Goal: Task Accomplishment & Management: Use online tool/utility

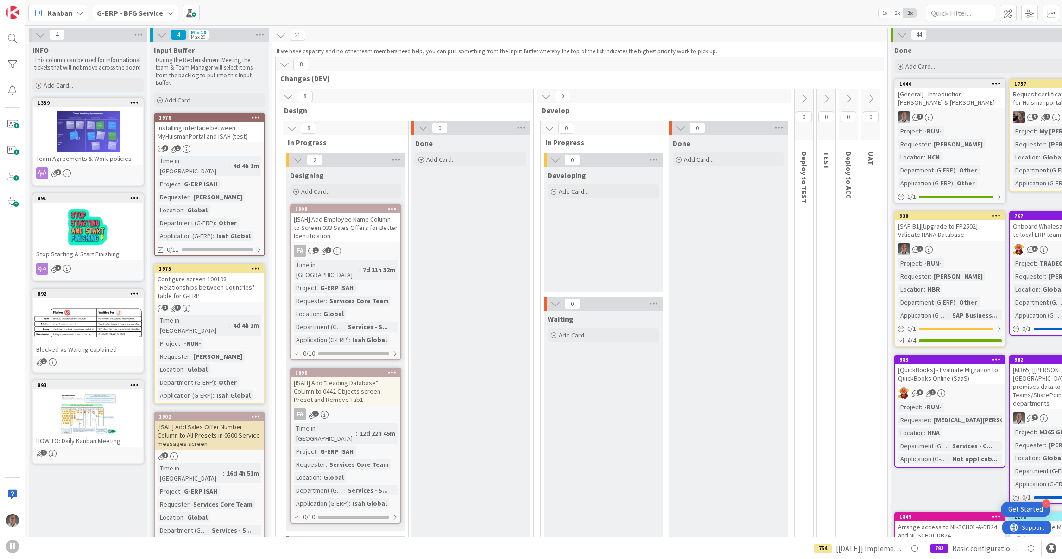
click at [134, 14] on b "G-ERP - BFG Service" at bounding box center [130, 12] width 66 height 9
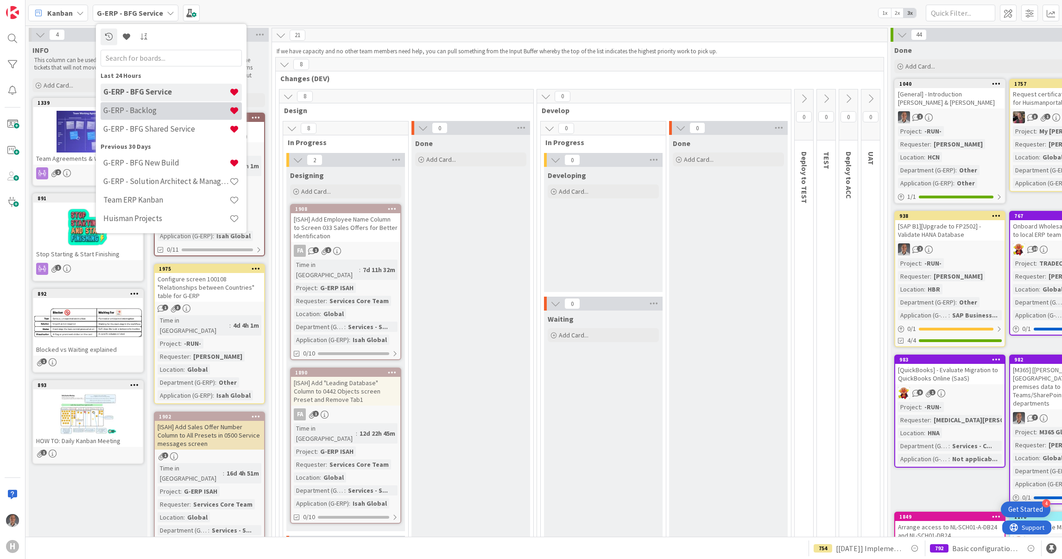
click at [171, 116] on div "G-ERP - Backlog" at bounding box center [171, 111] width 141 height 18
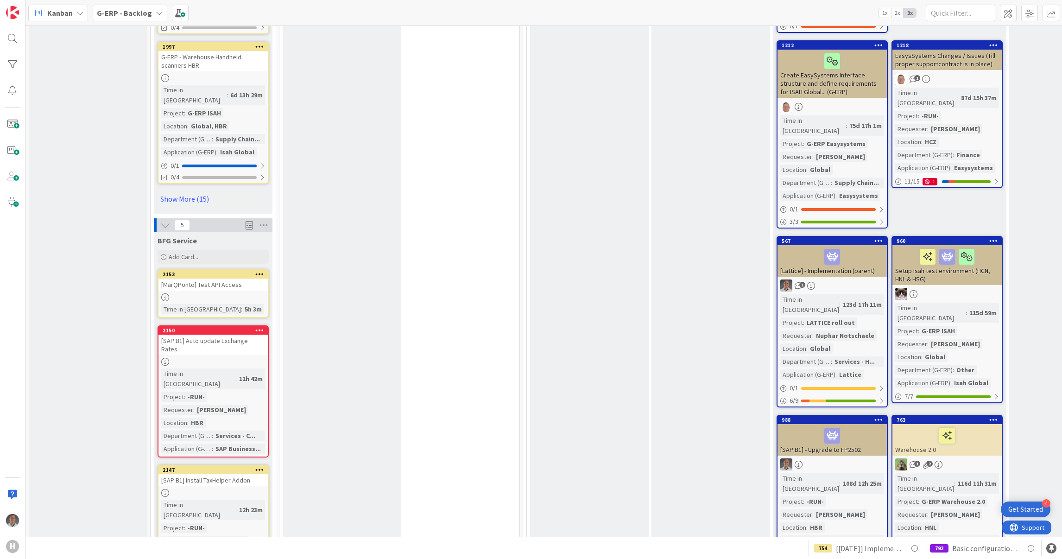
scroll to position [1439, 0]
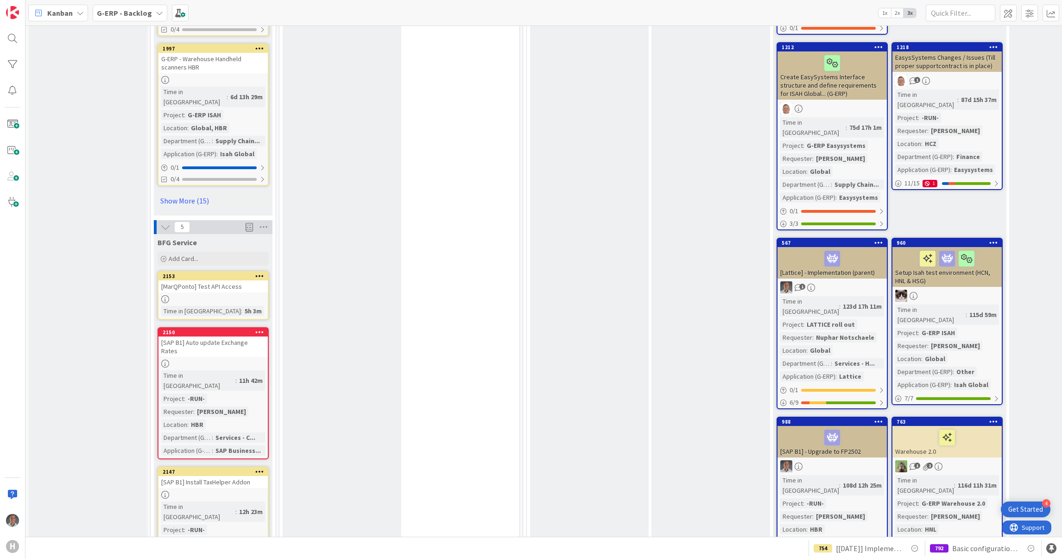
click at [237, 280] on div "[MarQPonto] Test API Access" at bounding box center [212, 286] width 109 height 12
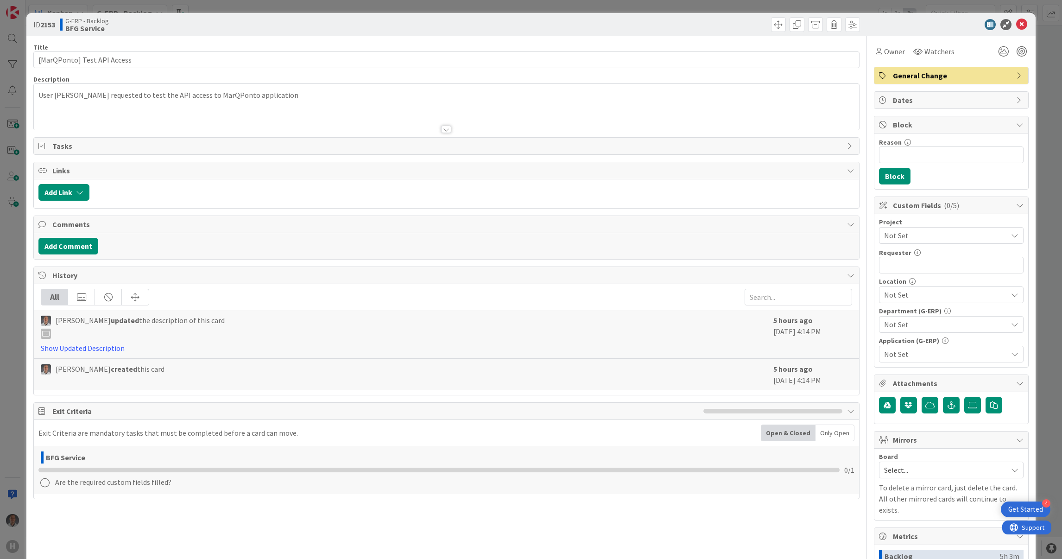
click at [898, 230] on span "Not Set" at bounding box center [943, 235] width 119 height 13
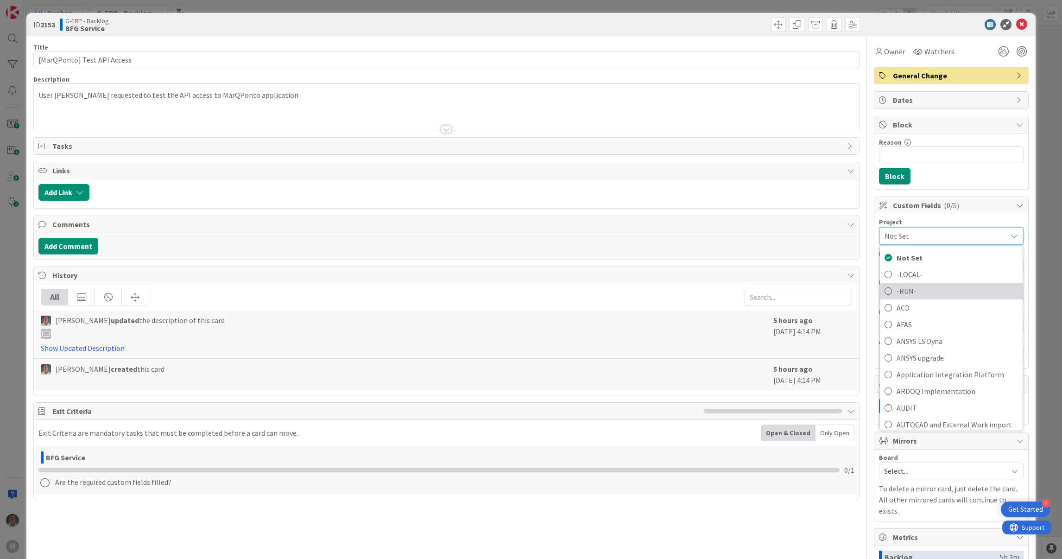
click at [933, 287] on span "-RUN-" at bounding box center [957, 291] width 121 height 14
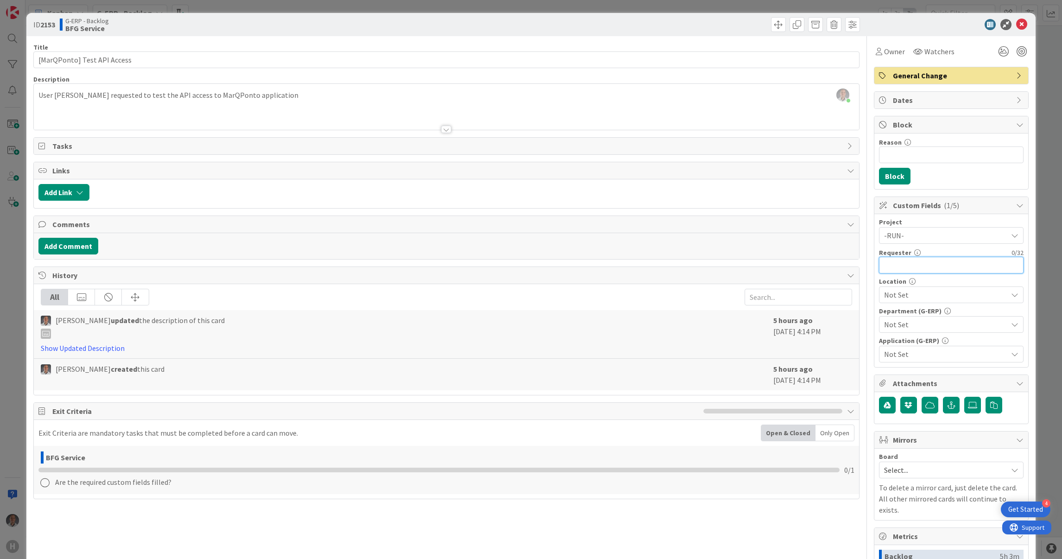
click at [916, 273] on input "text" at bounding box center [951, 265] width 145 height 17
type input "[PERSON_NAME]"
click at [920, 293] on span "Not Set" at bounding box center [945, 294] width 123 height 11
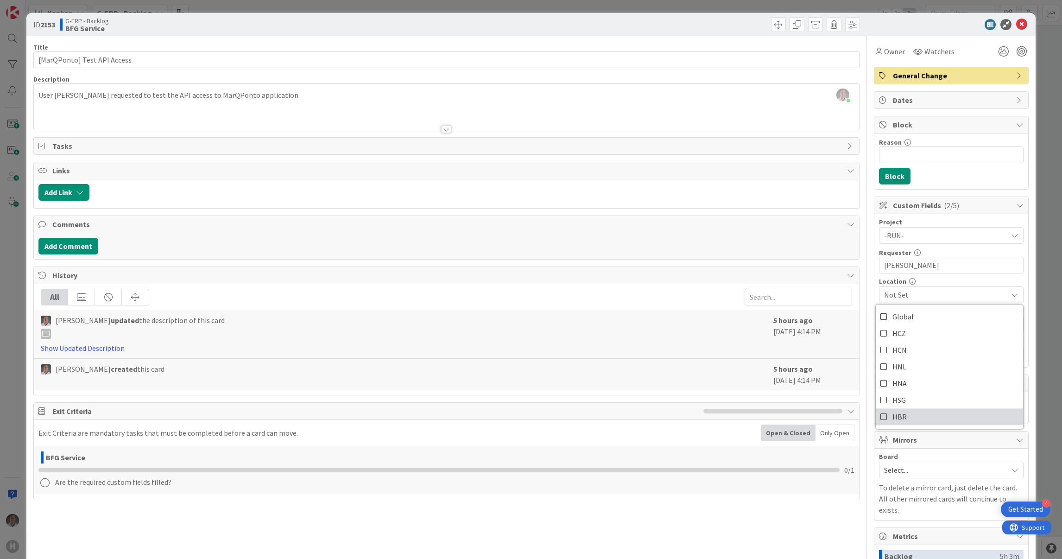
click at [925, 414] on link "HBR" at bounding box center [949, 416] width 147 height 17
click at [810, 509] on div "Title 27 / 128 [MarQPonto] Test API Access Description [PERSON_NAME] just joine…" at bounding box center [446, 369] width 826 height 667
click at [911, 332] on div "Not Set" at bounding box center [951, 324] width 145 height 17
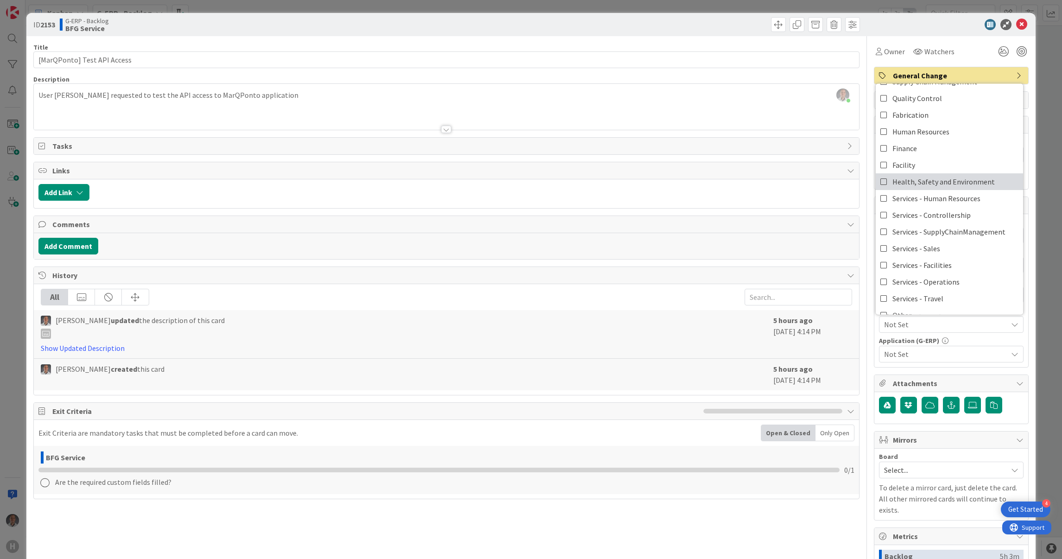
scroll to position [76, 0]
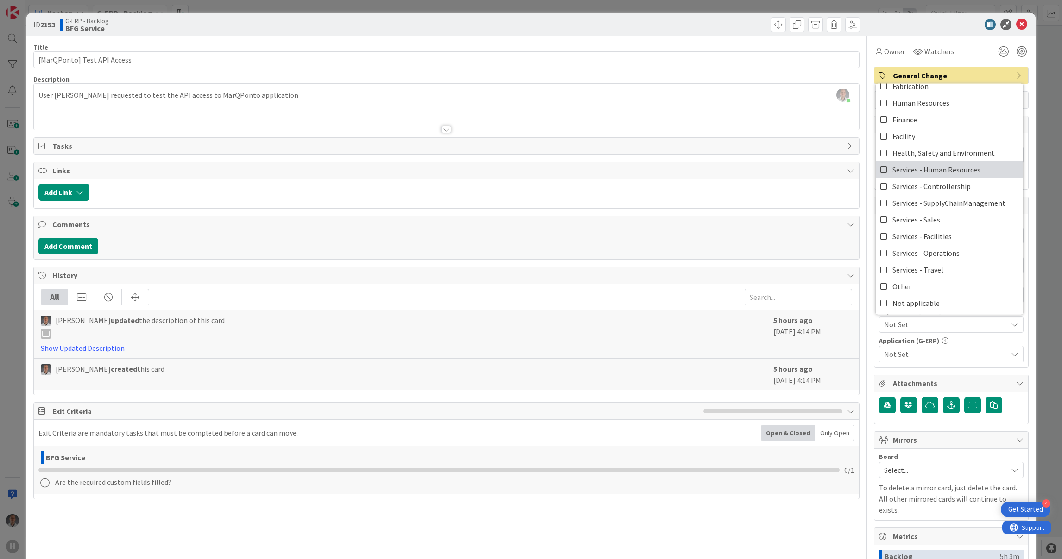
click at [947, 166] on span "Services - Human Resources" at bounding box center [936, 170] width 88 height 14
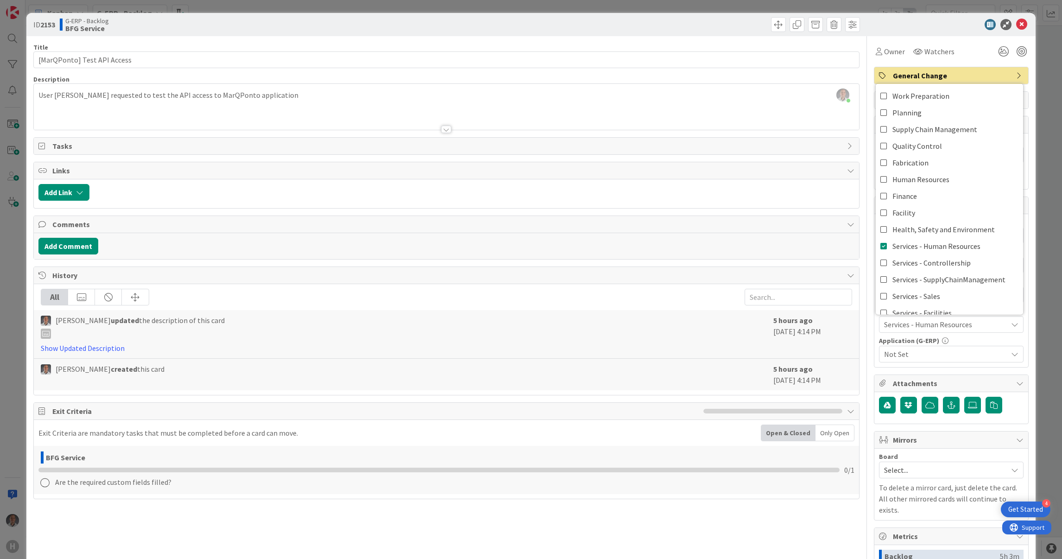
click at [848, 499] on div "Exit Criteria Exit Criteria are mandatory tasks that must be completed before a…" at bounding box center [446, 450] width 826 height 97
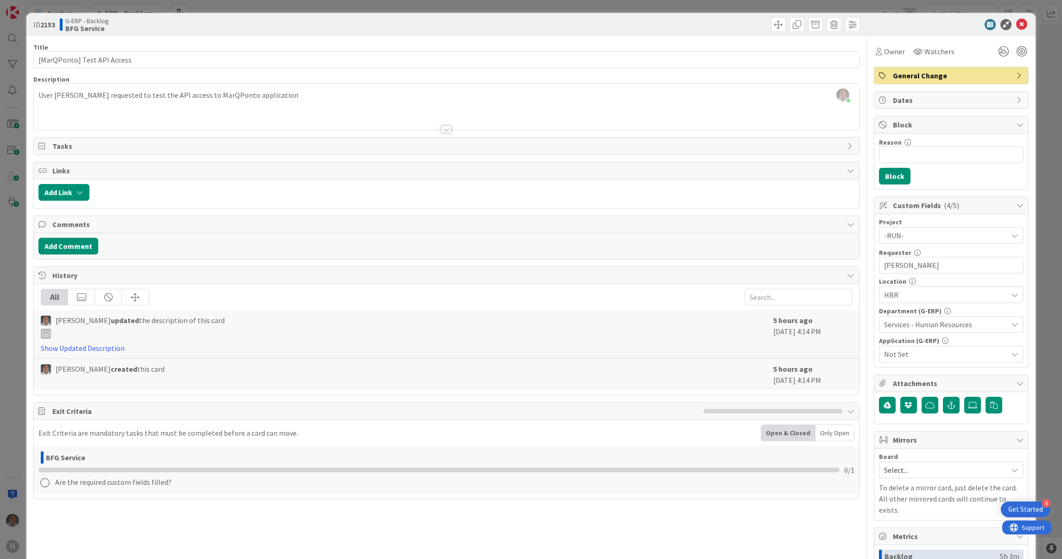
click at [907, 358] on span "Not Set" at bounding box center [945, 353] width 123 height 11
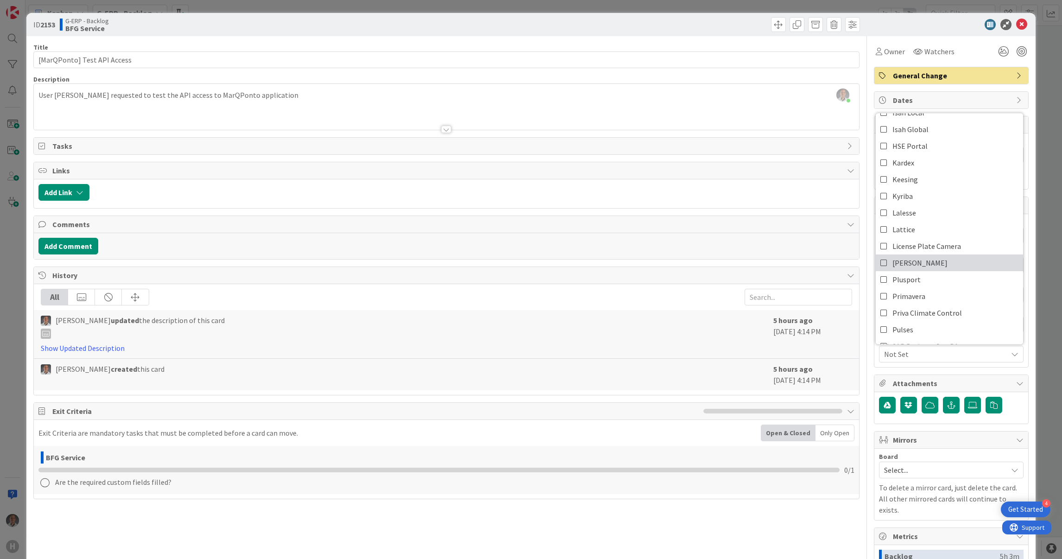
click at [932, 261] on link "[PERSON_NAME]" at bounding box center [949, 262] width 147 height 17
click at [777, 528] on div "Title 27 / 128 [MarQPonto] Test API Access Description [PERSON_NAME] just joine…" at bounding box center [446, 369] width 826 height 667
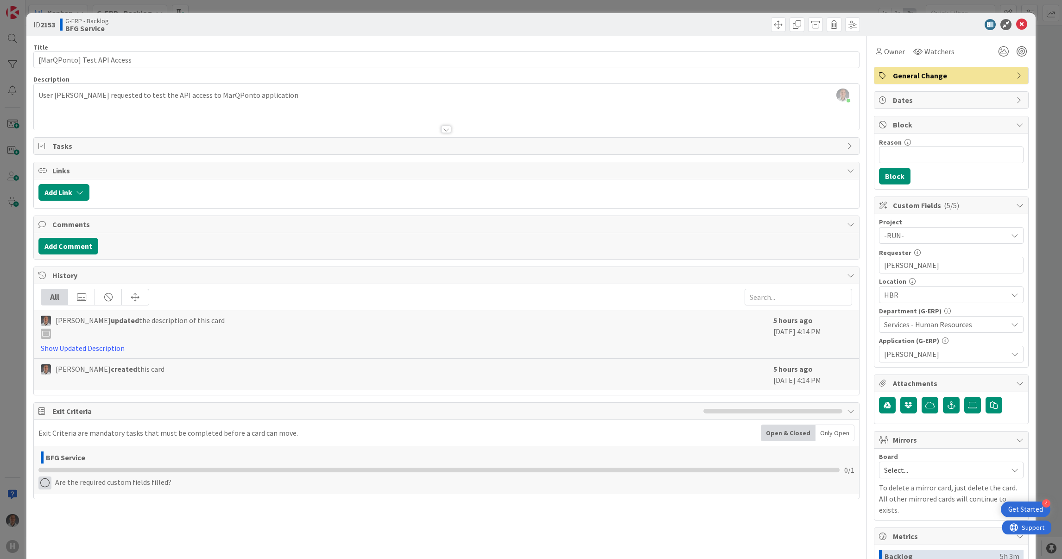
click at [48, 484] on icon at bounding box center [44, 482] width 13 height 13
click at [102, 505] on link "Complete" at bounding box center [96, 501] width 116 height 13
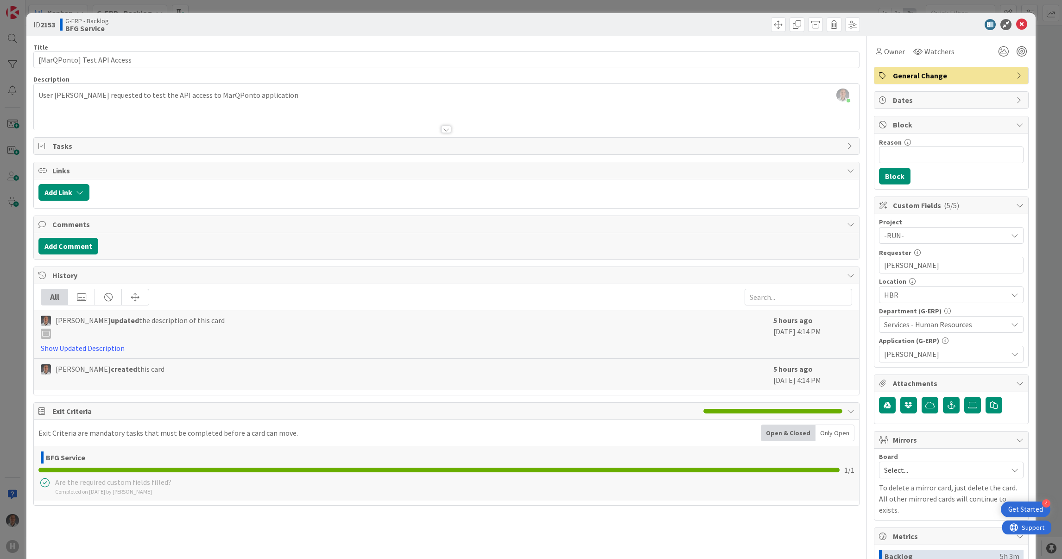
click at [366, 94] on div "[PERSON_NAME] just joined User [PERSON_NAME] requested to test the API access t…" at bounding box center [446, 107] width 825 height 46
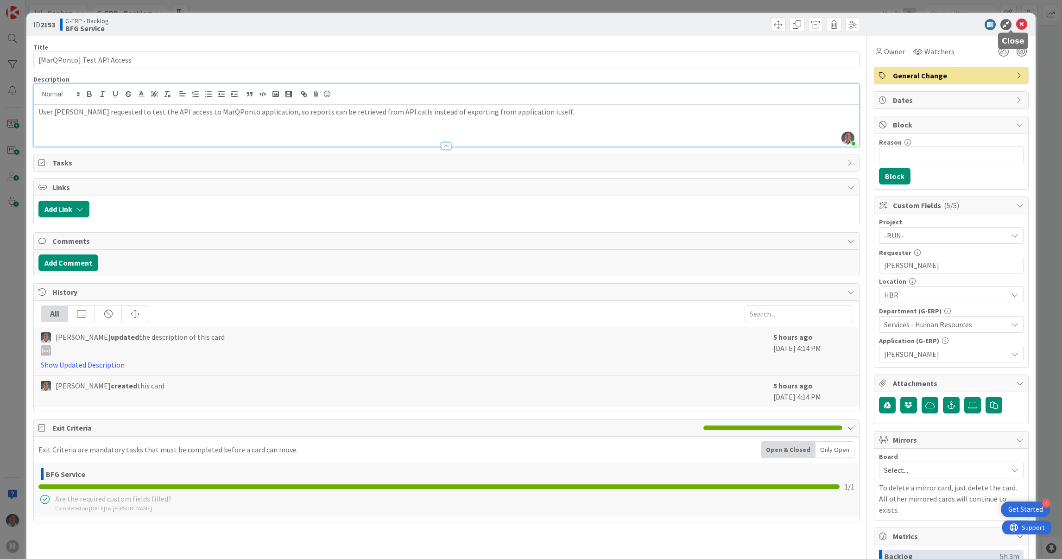
click at [1016, 26] on icon at bounding box center [1021, 24] width 11 height 11
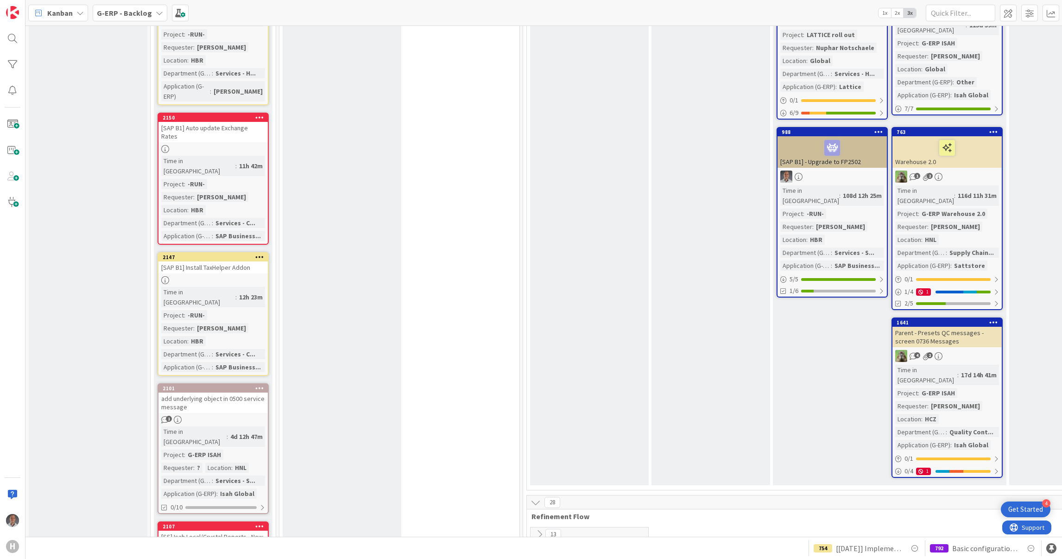
scroll to position [1729, 0]
click at [236, 392] on div "add underlying object in 0500 service message" at bounding box center [212, 402] width 109 height 20
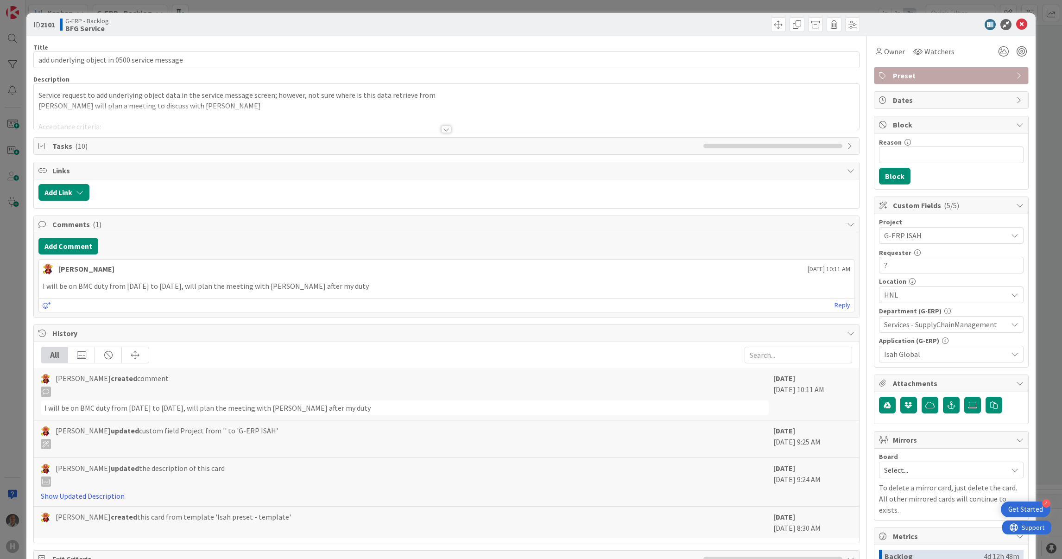
click at [441, 125] on div at bounding box center [446, 118] width 825 height 24
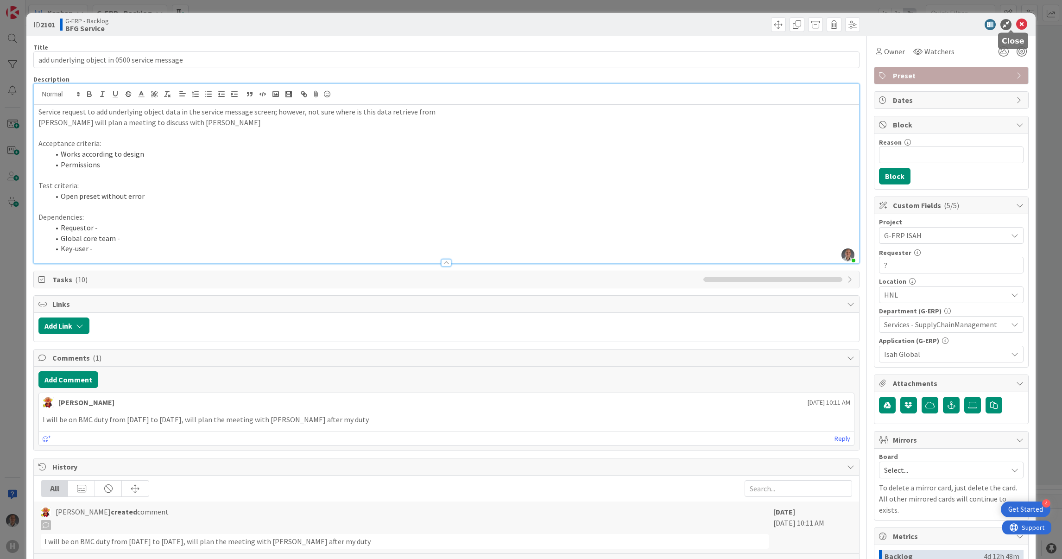
click at [1016, 26] on icon at bounding box center [1021, 24] width 11 height 11
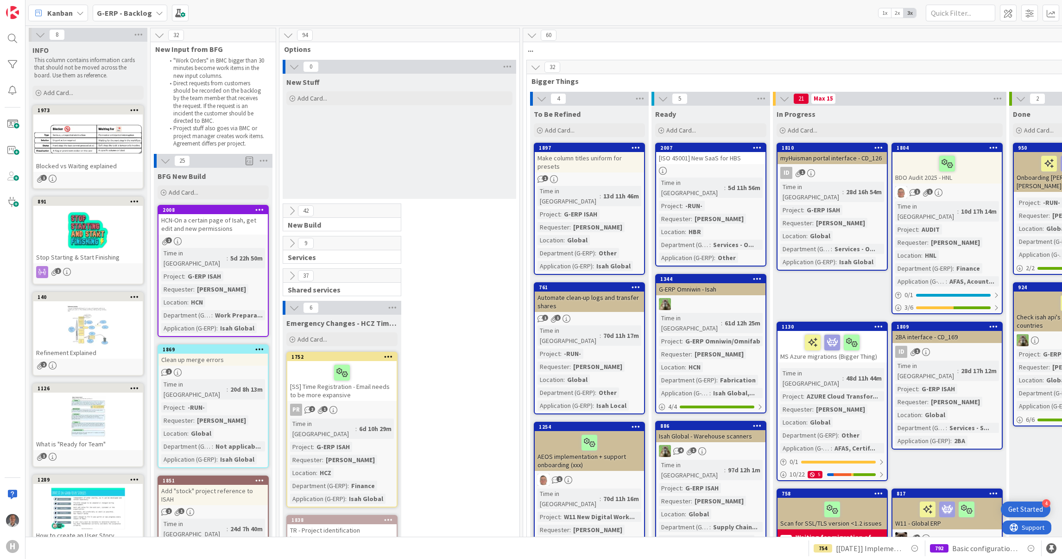
click at [296, 244] on icon at bounding box center [292, 243] width 10 height 10
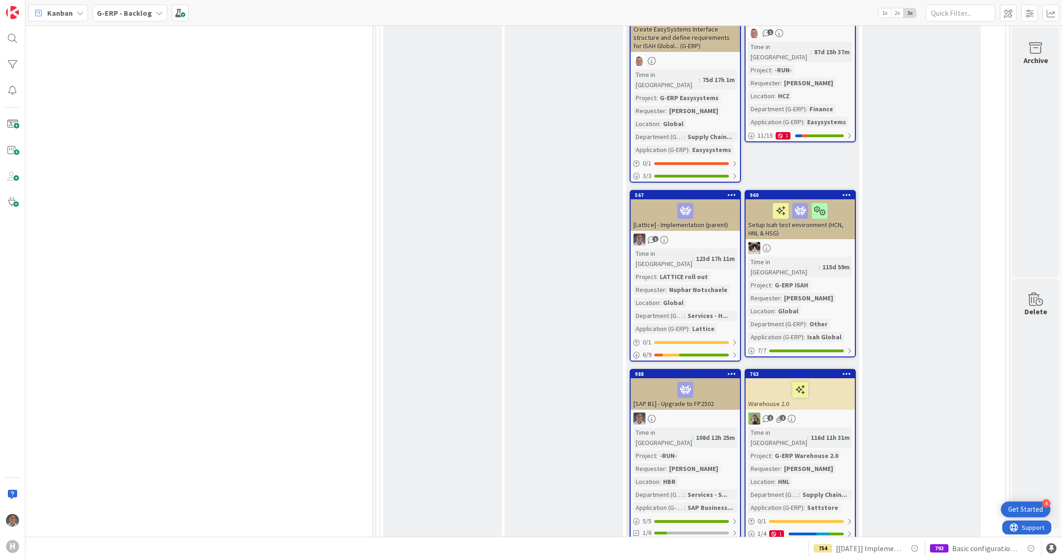
scroll to position [1487, 900]
